Goal: Transaction & Acquisition: Purchase product/service

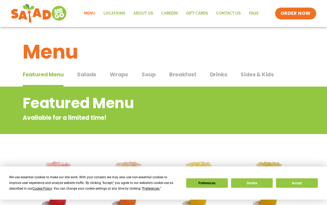
click at [298, 187] on button "Accept" at bounding box center [297, 182] width 42 height 9
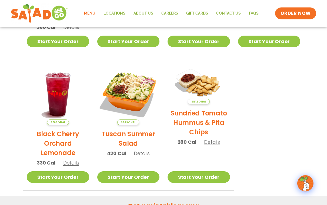
scroll to position [225, 0]
click at [132, 137] on h2 "Tuscan Summer Salad" at bounding box center [128, 138] width 62 height 19
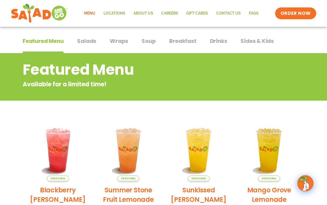
scroll to position [0, 0]
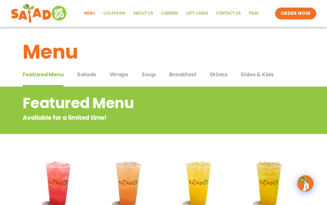
click at [217, 79] on button "Drinks Drinks" at bounding box center [218, 78] width 17 height 16
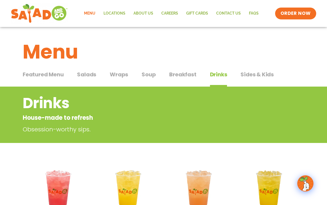
click at [122, 74] on span "Wraps" at bounding box center [119, 74] width 18 height 8
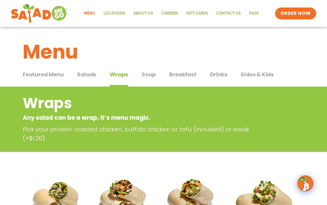
click at [88, 76] on span "Salads" at bounding box center [86, 74] width 19 height 8
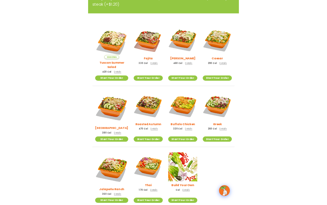
scroll to position [235, 0]
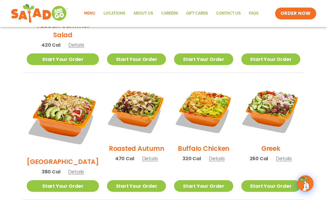
click at [49, 157] on h2 "[GEOGRAPHIC_DATA]" at bounding box center [63, 161] width 72 height 9
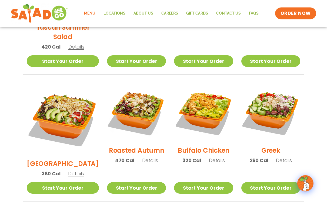
scroll to position [229, 0]
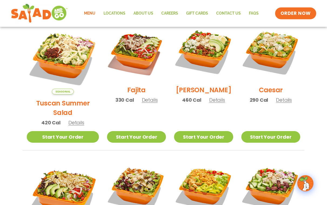
click at [133, 94] on h2 "Fajita" at bounding box center [136, 90] width 18 height 9
click at [204, 93] on h2 "[PERSON_NAME]" at bounding box center [204, 89] width 56 height 9
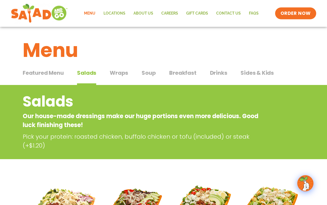
scroll to position [0, 0]
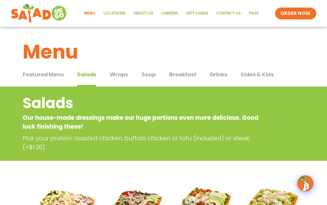
click at [222, 74] on span "Drinks" at bounding box center [218, 74] width 17 height 8
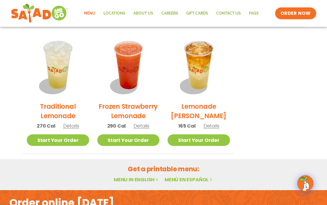
scroll to position [397, 0]
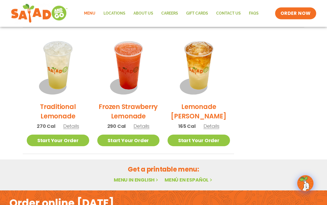
click at [48, 140] on link "Start Your Order" at bounding box center [58, 141] width 62 height 12
